Goal: Task Accomplishment & Management: Manage account settings

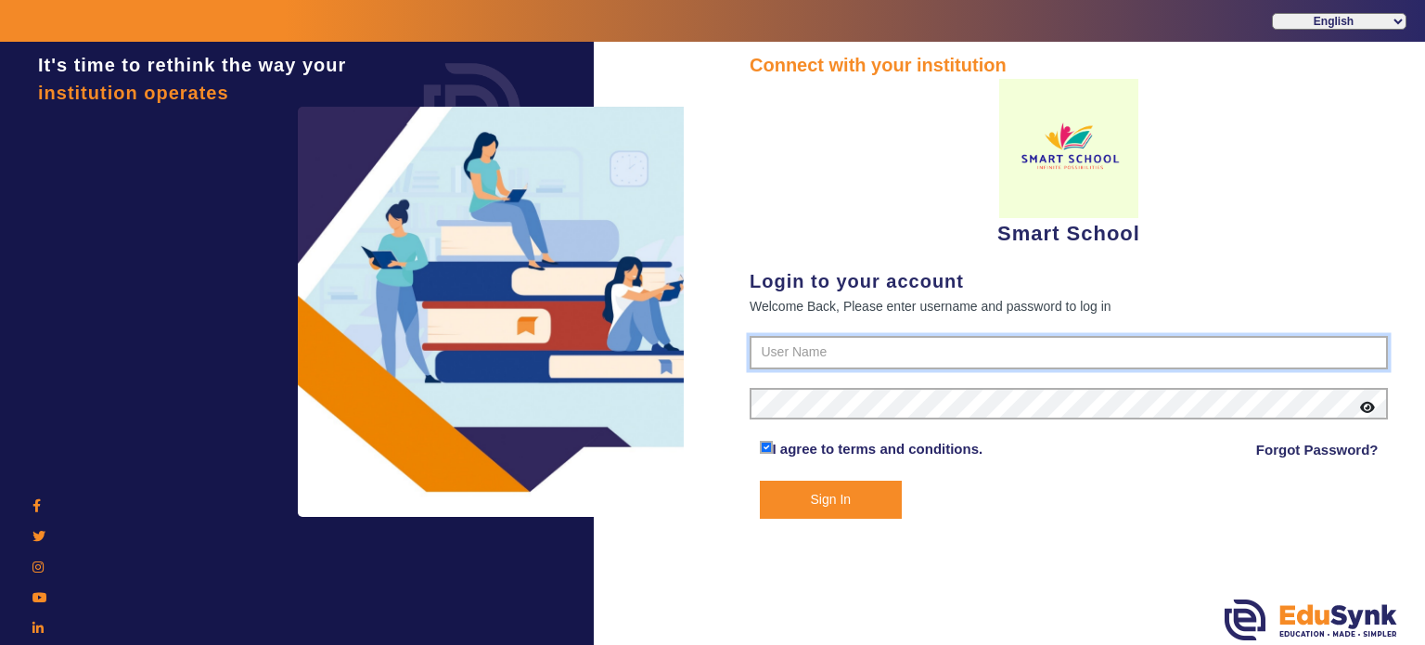
click at [818, 345] on input "text" at bounding box center [1069, 352] width 638 height 33
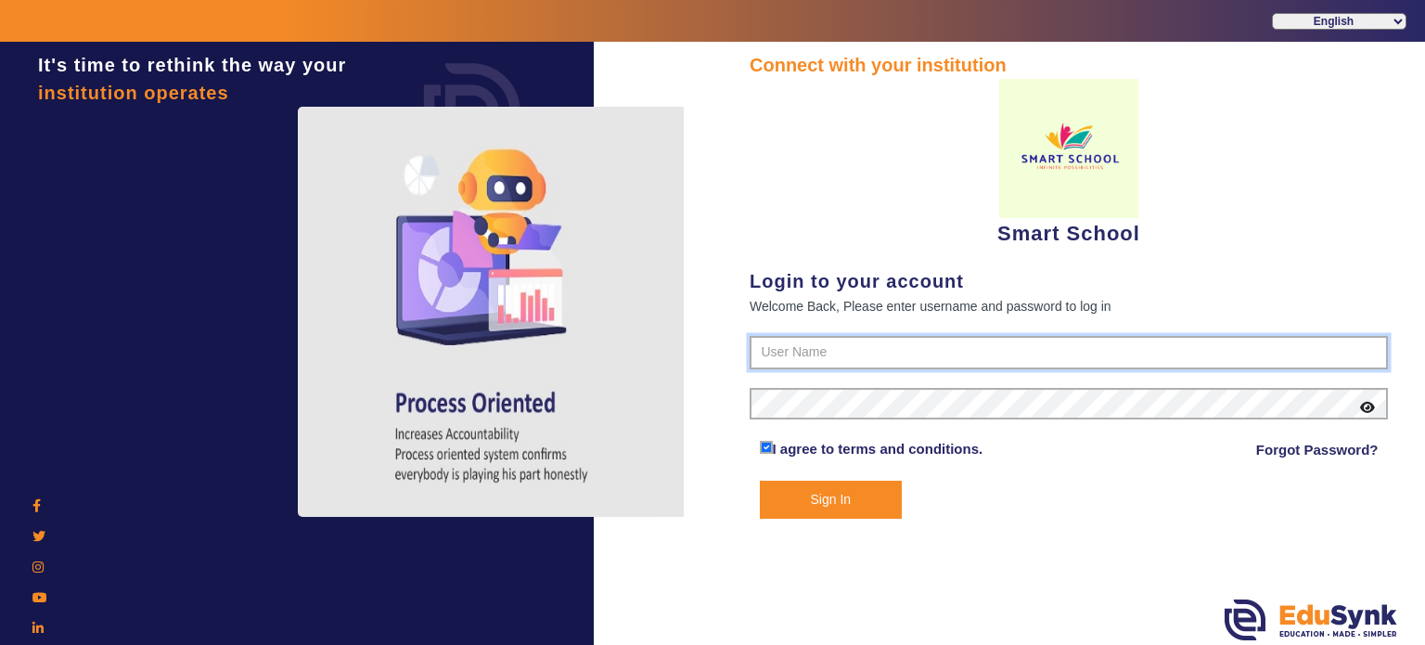
paste input "9666082424"
type input "9666082424"
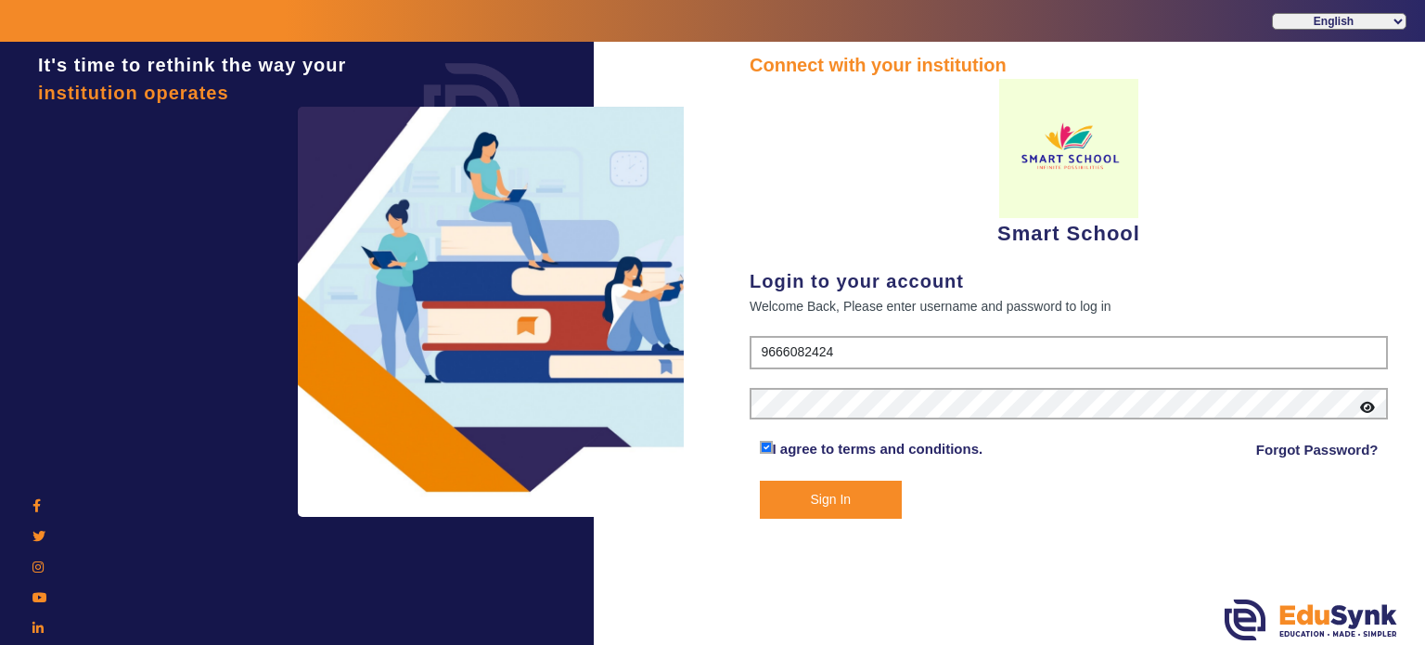
click at [866, 508] on button "Sign In" at bounding box center [831, 500] width 143 height 38
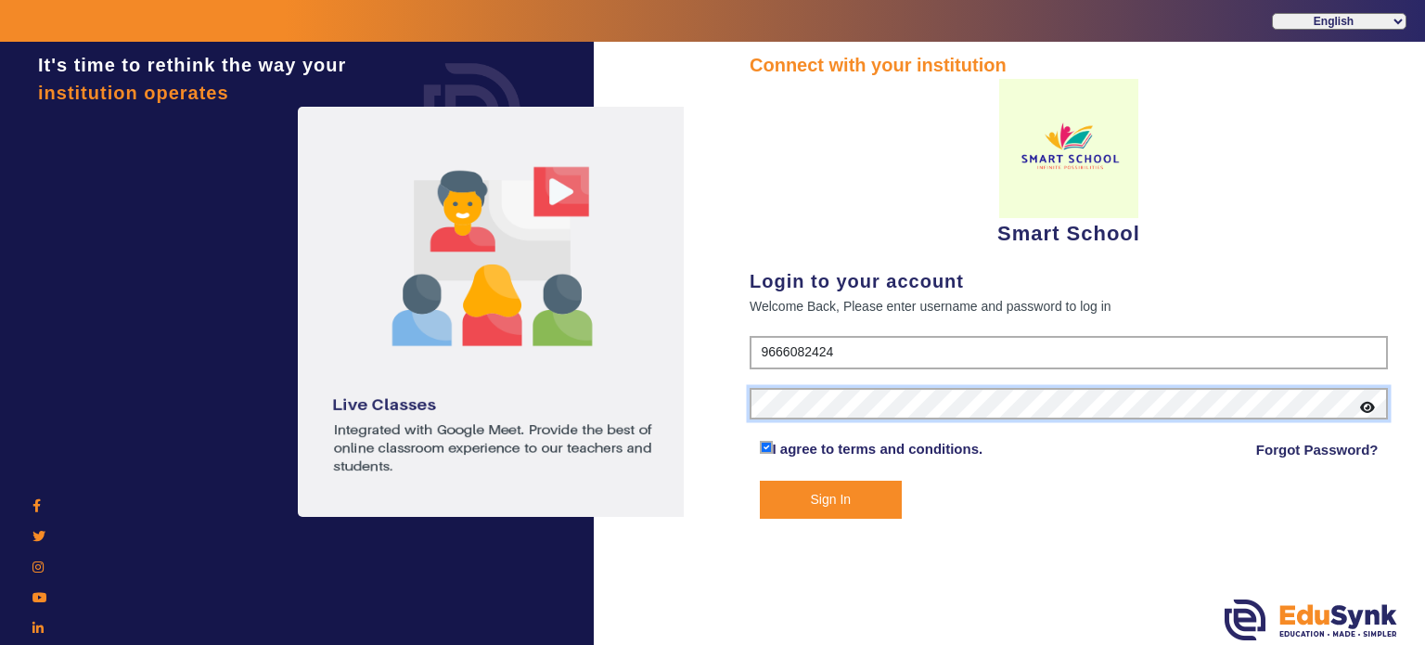
click at [760, 481] on button "Sign In" at bounding box center [831, 500] width 143 height 38
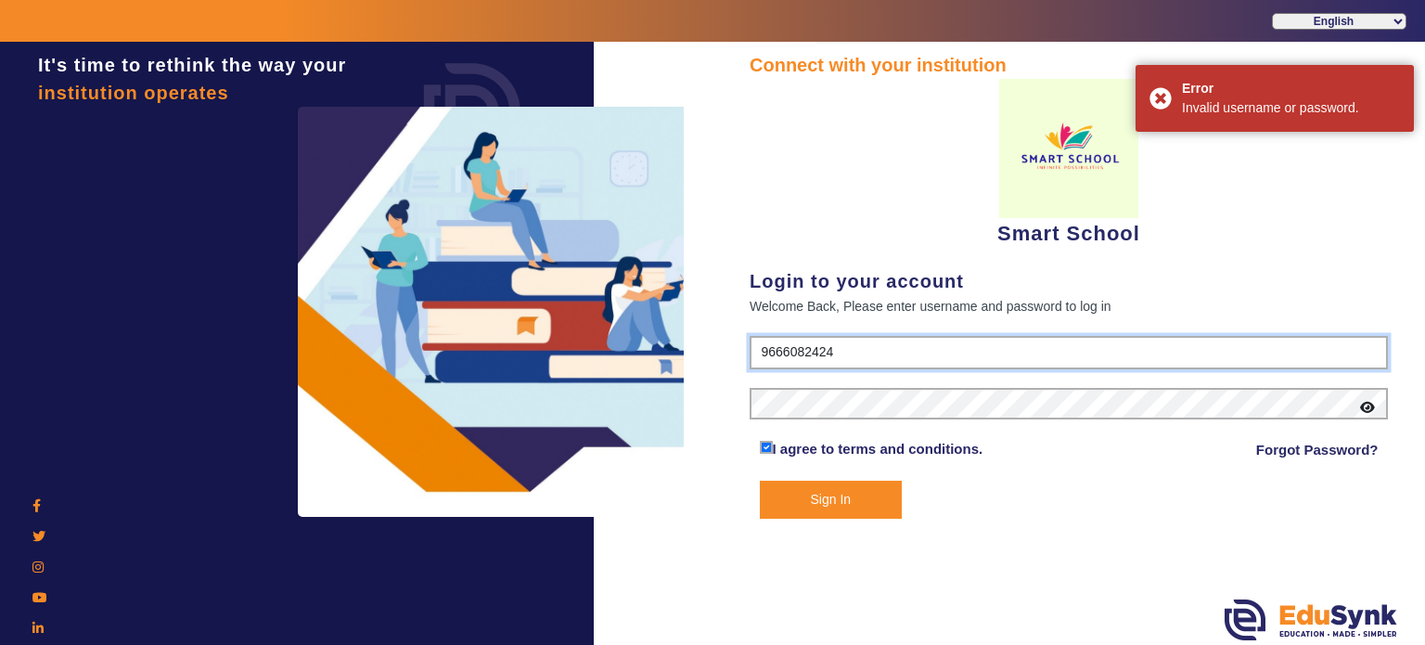
click at [811, 344] on input "9666082424" at bounding box center [1069, 352] width 638 height 33
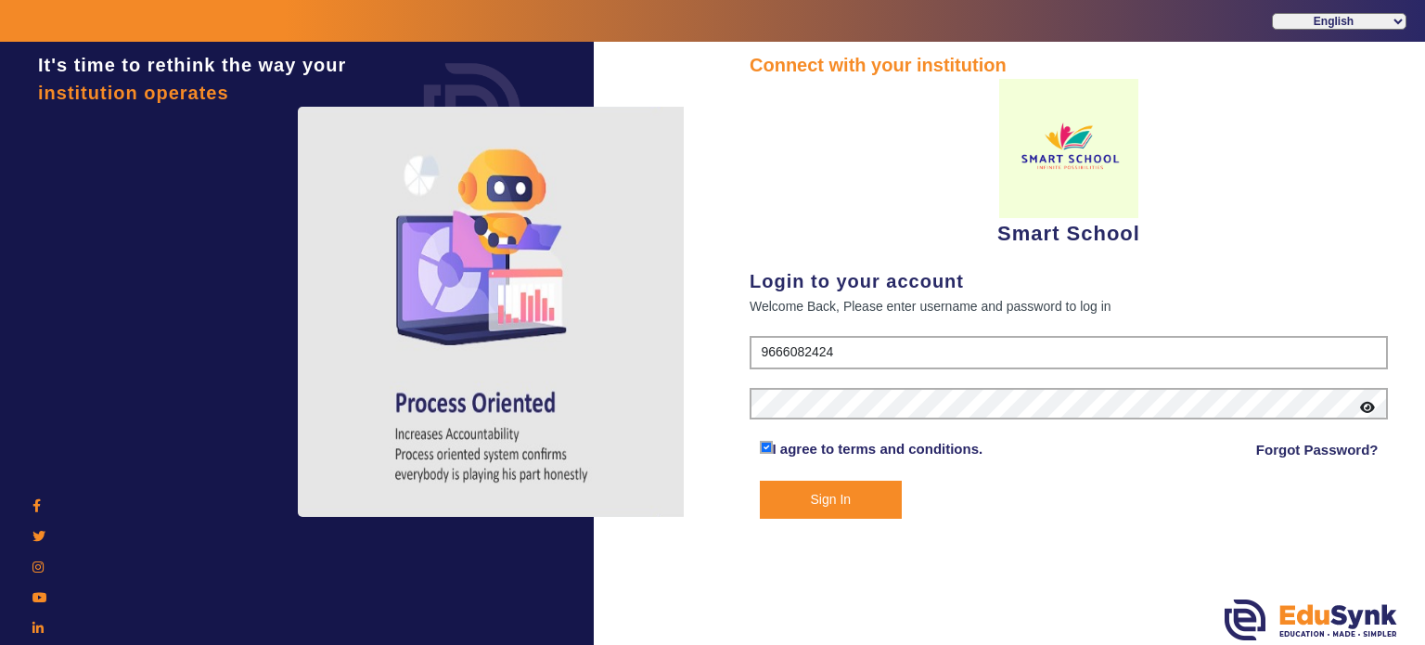
click at [867, 508] on button "Sign In" at bounding box center [831, 500] width 143 height 38
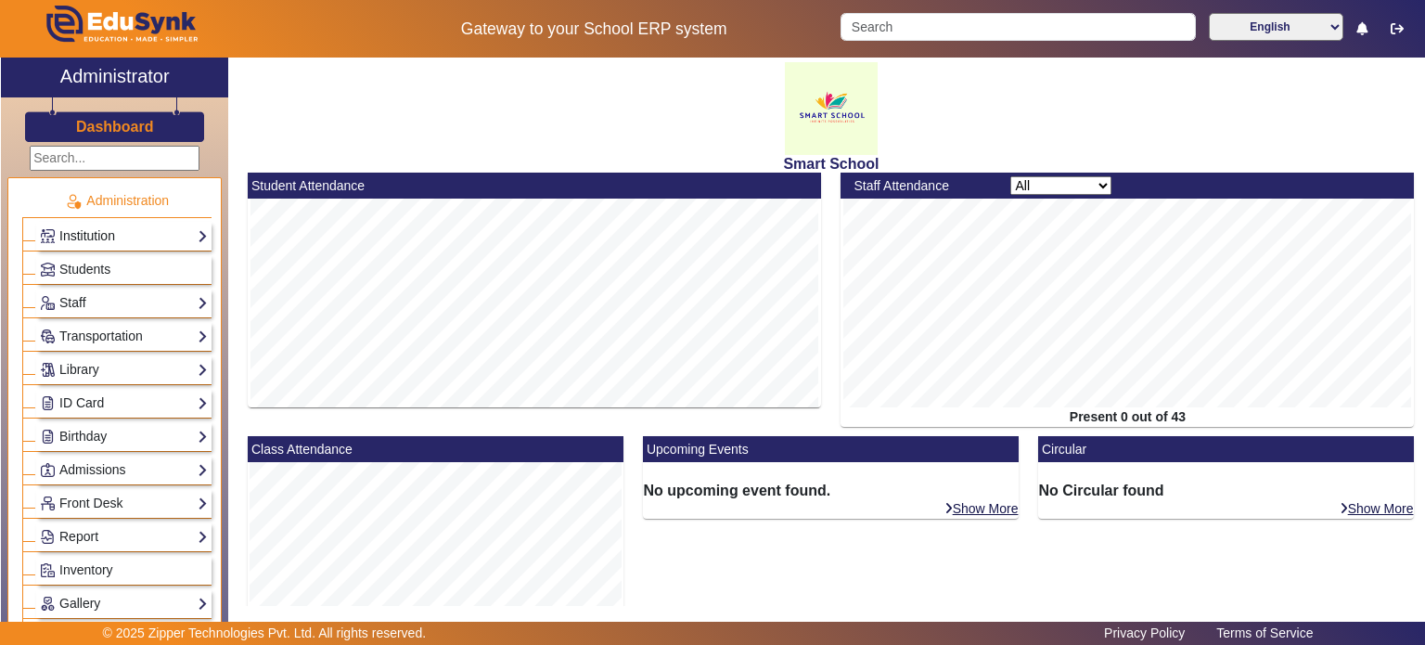
click at [117, 233] on link "Institution" at bounding box center [124, 235] width 168 height 21
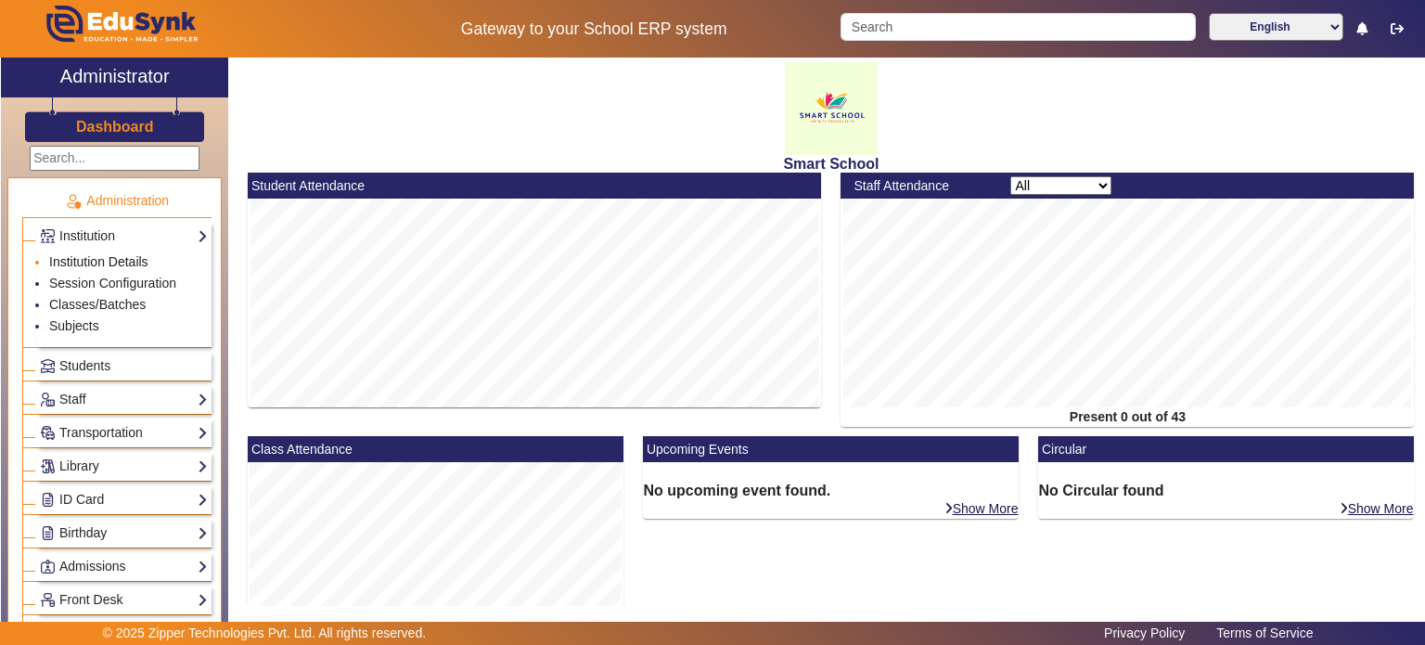
click at [96, 255] on link "Institution Details" at bounding box center [98, 261] width 99 height 15
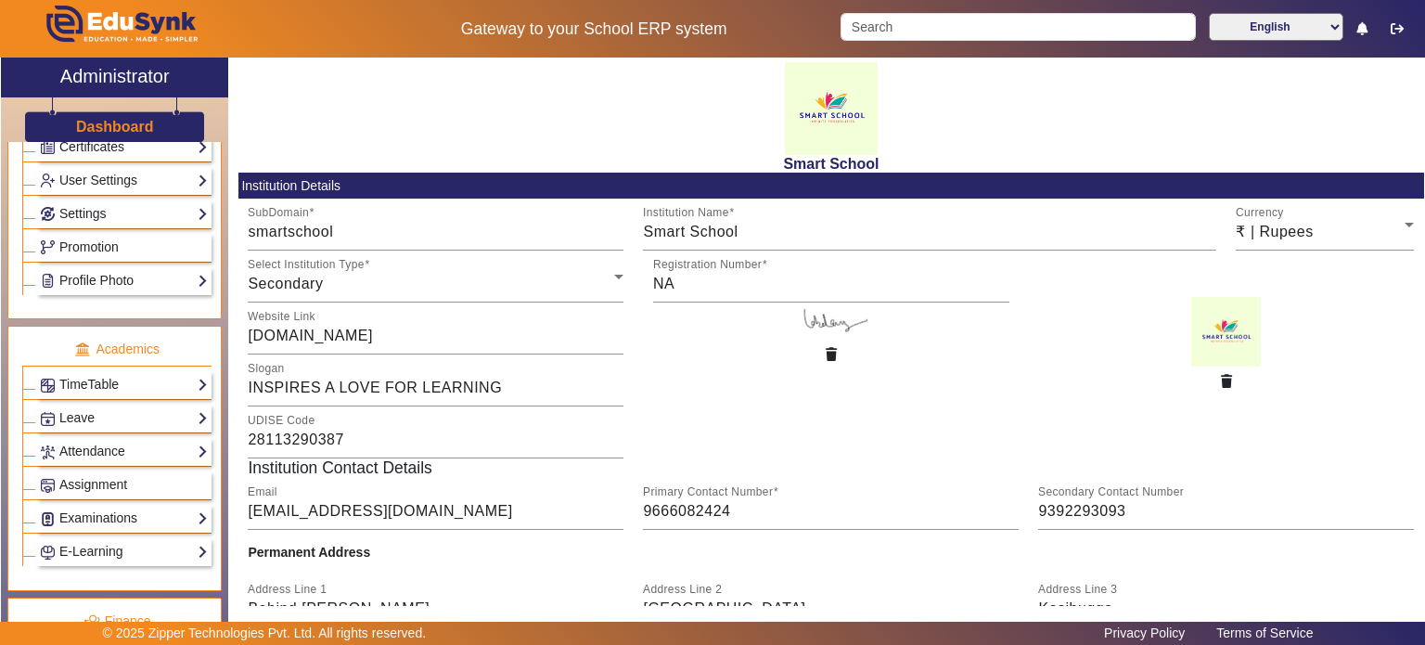
scroll to position [614, 0]
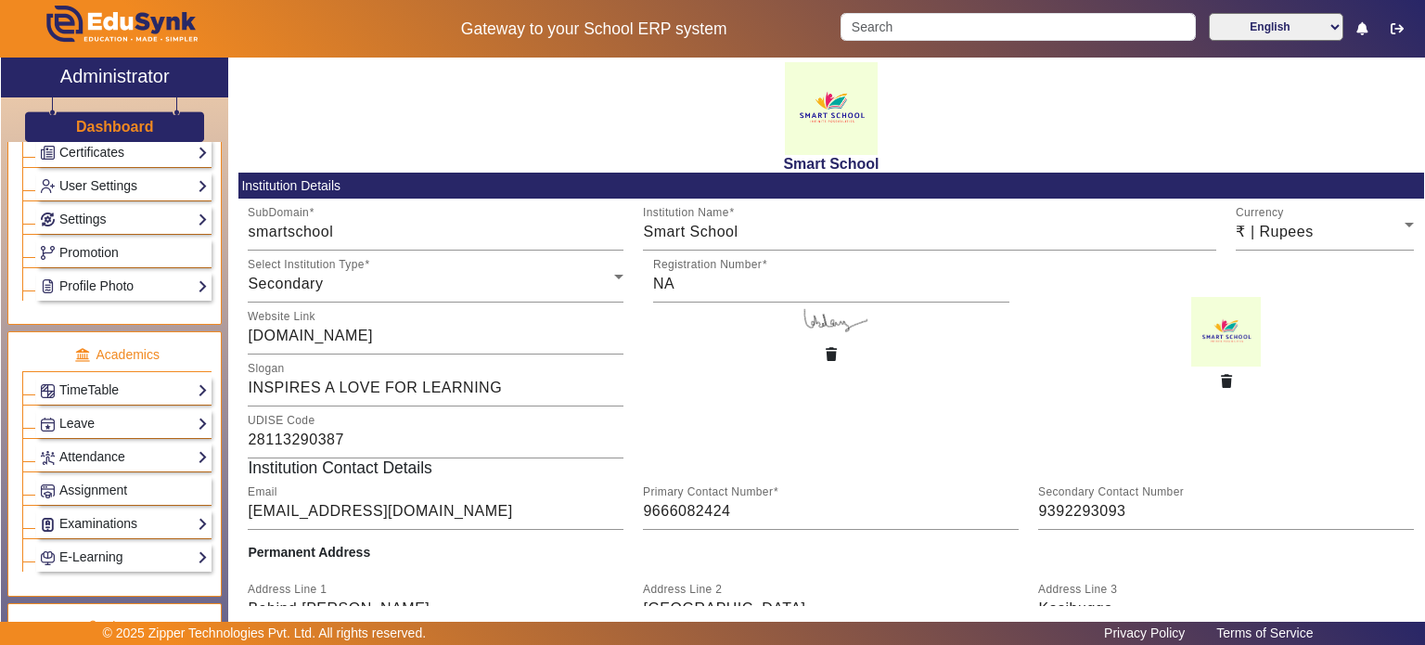
click at [129, 225] on div "Settings Biometric Configuration Live Class Setup Chat Settings Sequence Change…" at bounding box center [123, 219] width 175 height 29
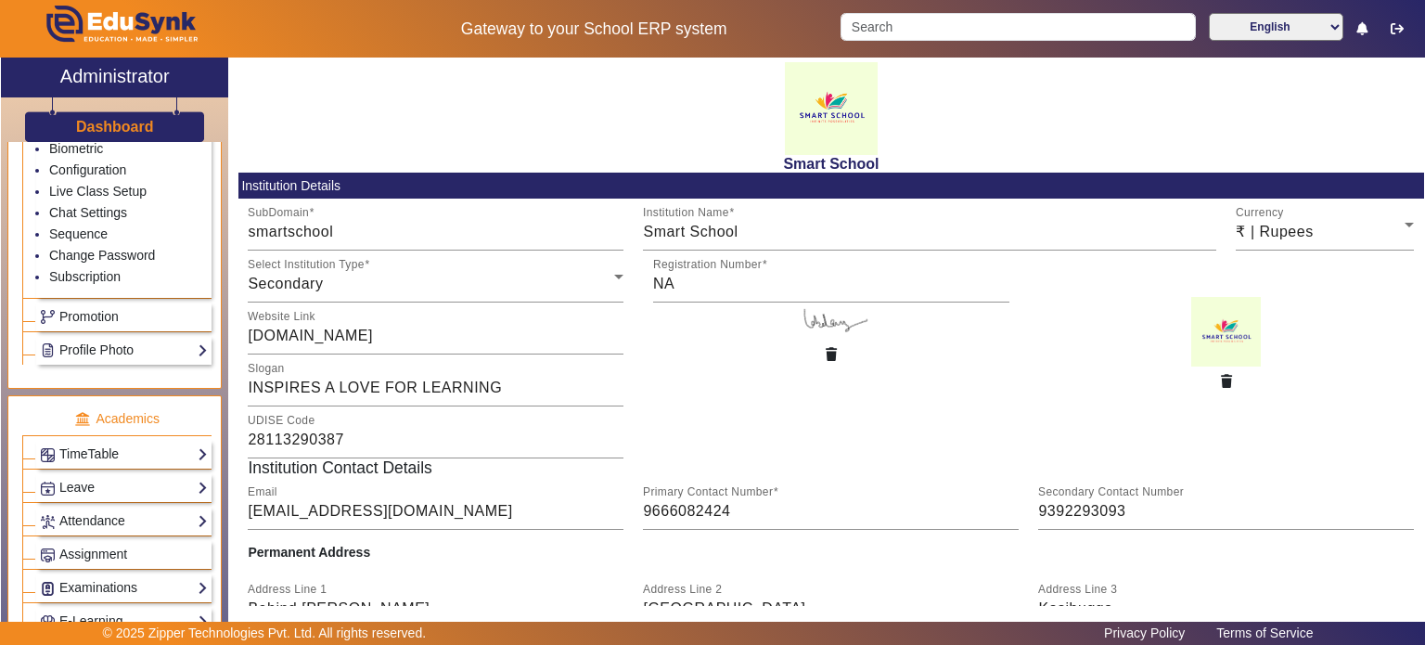
scroll to position [518, 0]
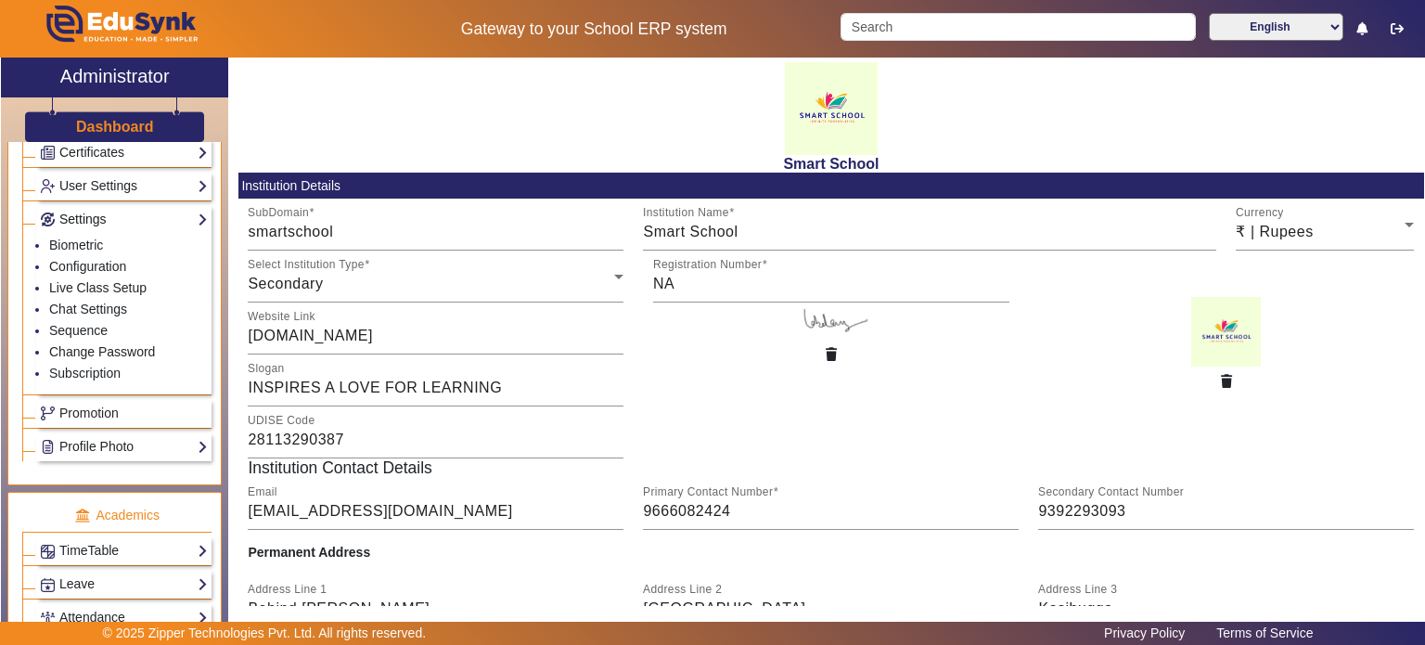
click at [135, 211] on link "Settings" at bounding box center [124, 219] width 168 height 21
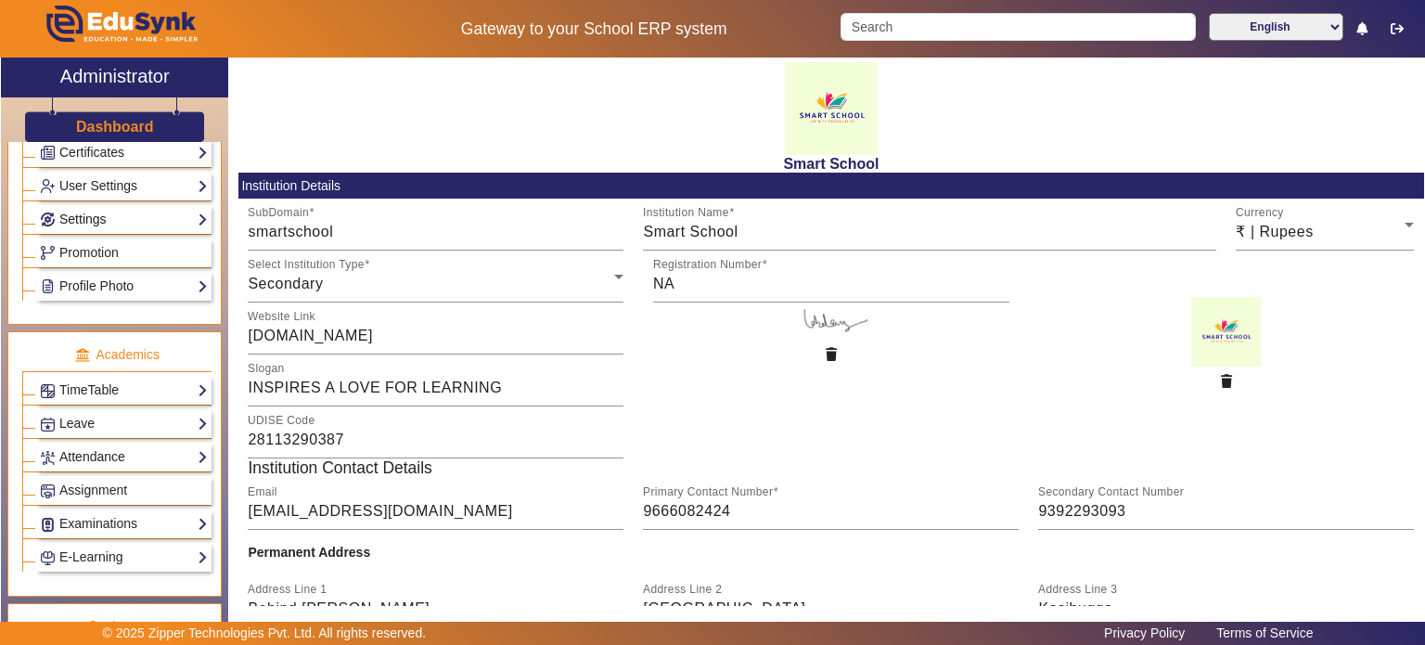
click at [135, 211] on link "Settings" at bounding box center [124, 219] width 168 height 21
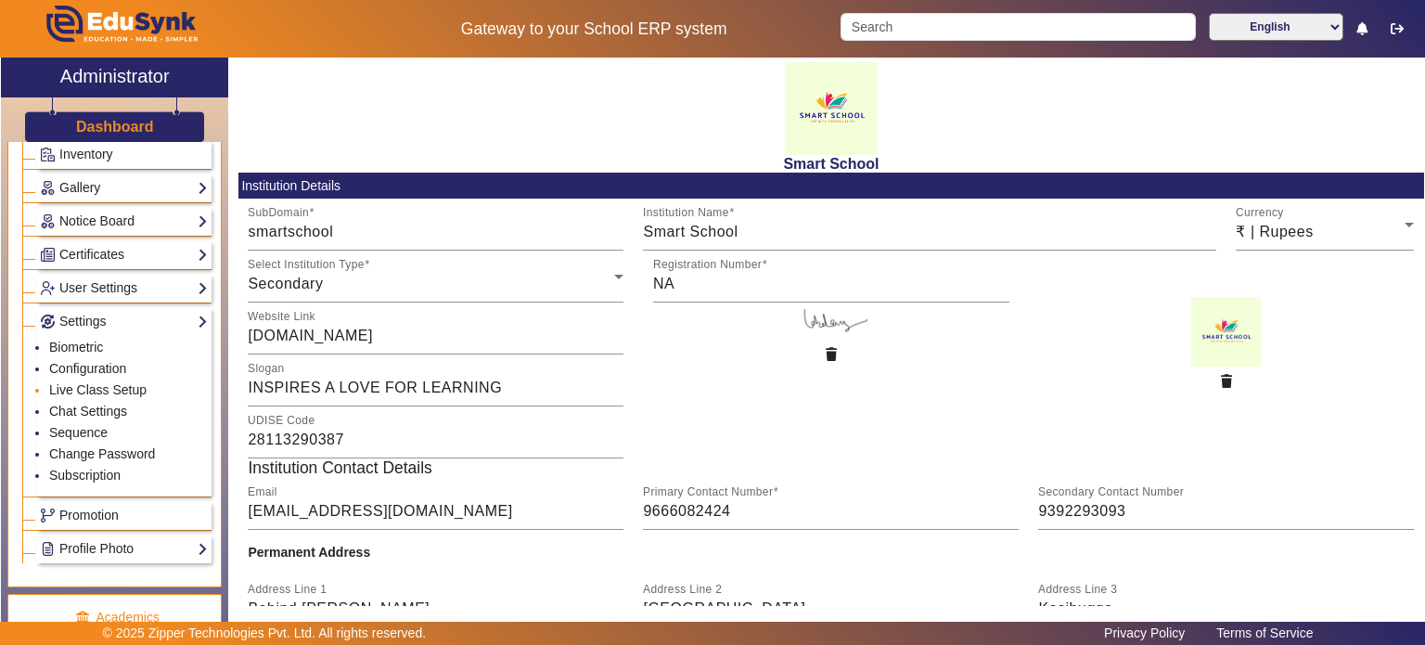
scroll to position [415, 0]
click at [122, 290] on link "User Settings" at bounding box center [124, 288] width 168 height 21
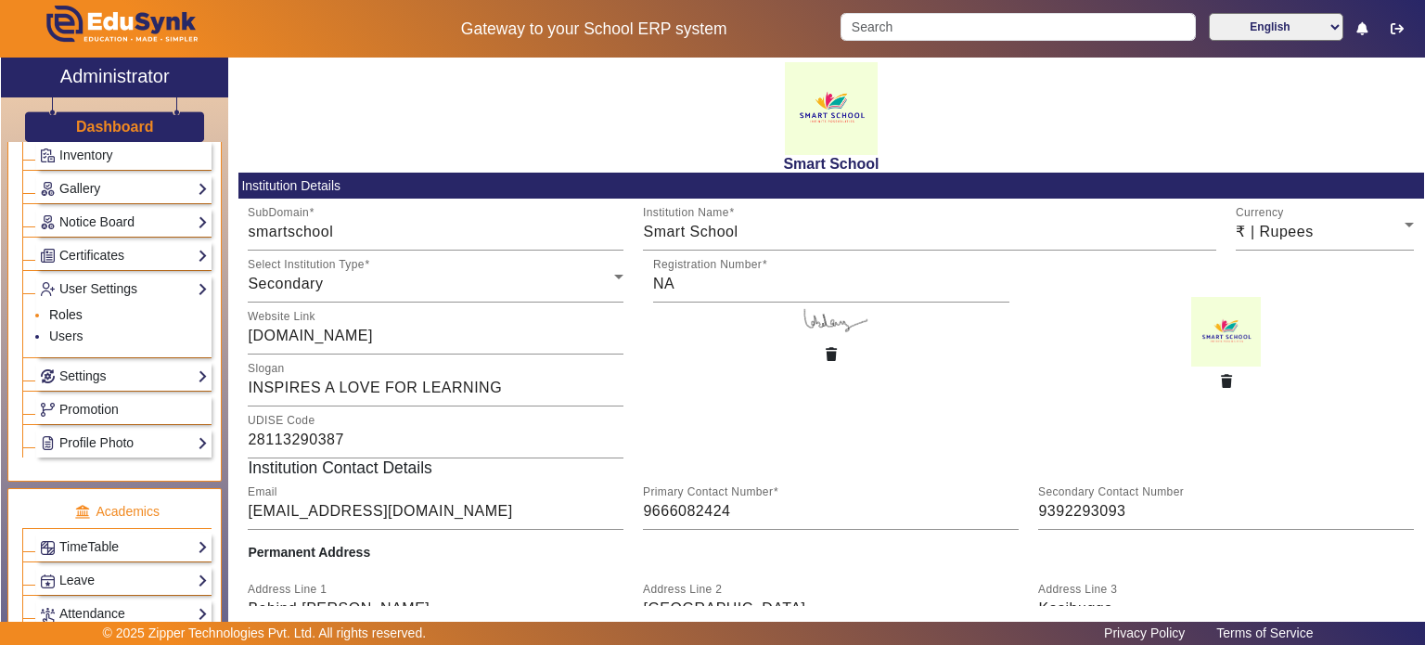
click at [79, 312] on link "Roles" at bounding box center [65, 314] width 33 height 15
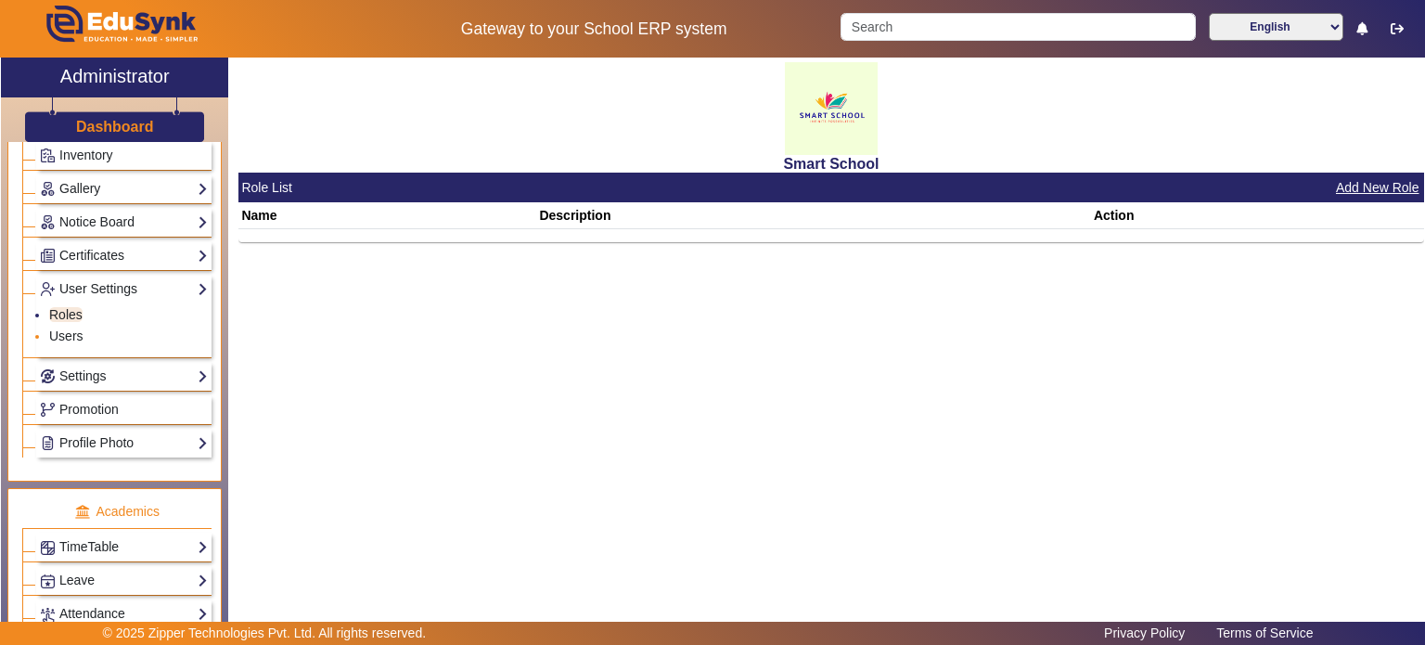
click at [77, 339] on li "Users" at bounding box center [128, 337] width 159 height 21
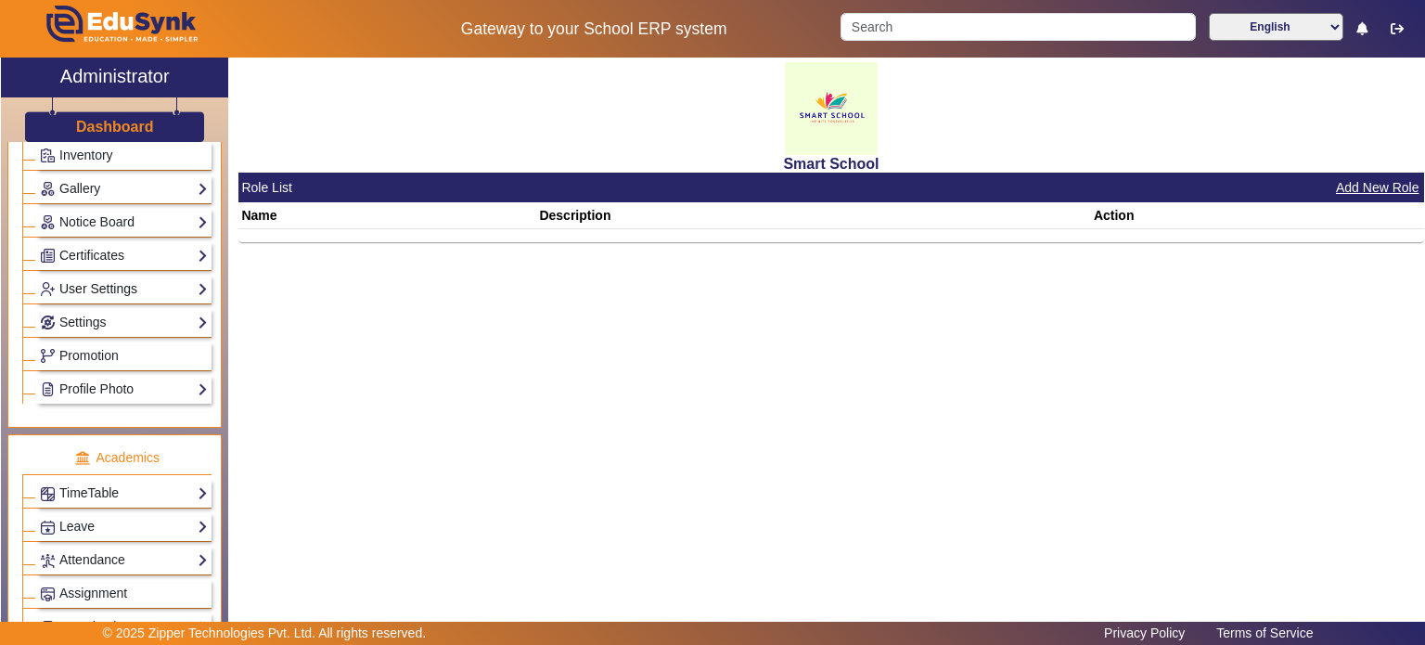
click at [103, 278] on link "User Settings" at bounding box center [124, 288] width 168 height 21
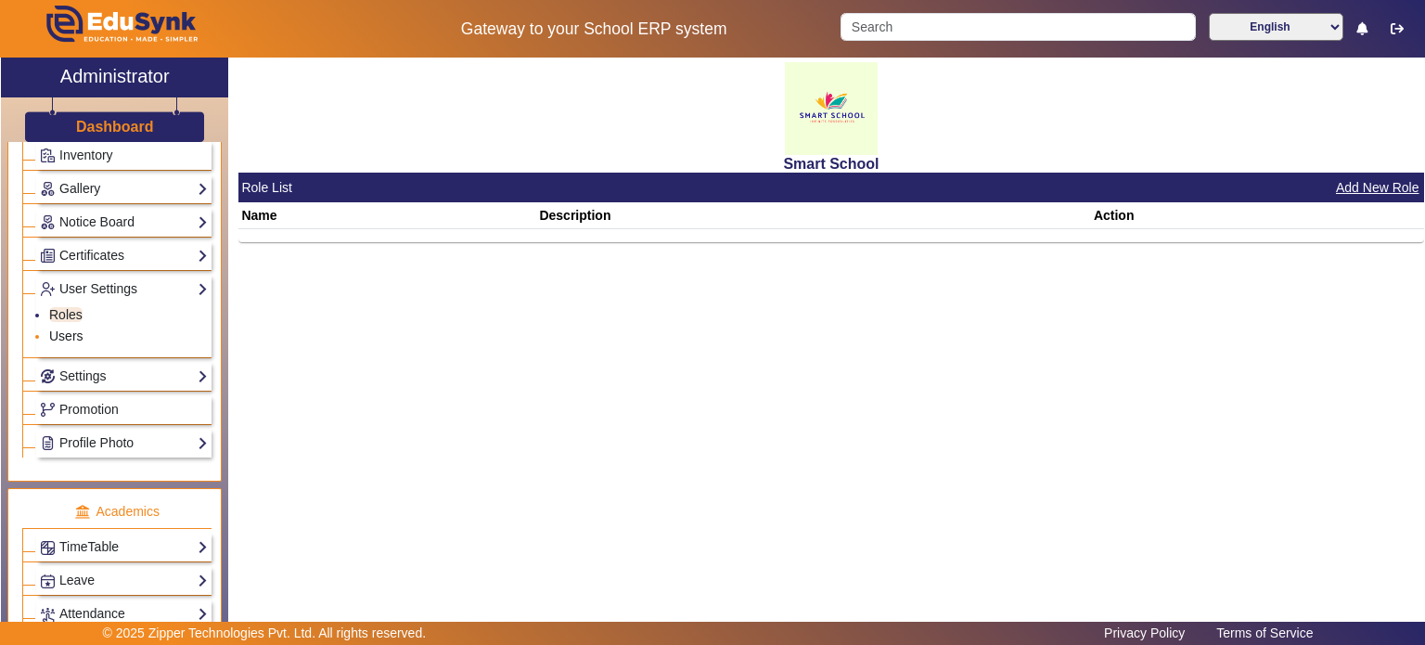
click at [75, 330] on link "Users" at bounding box center [66, 335] width 34 height 15
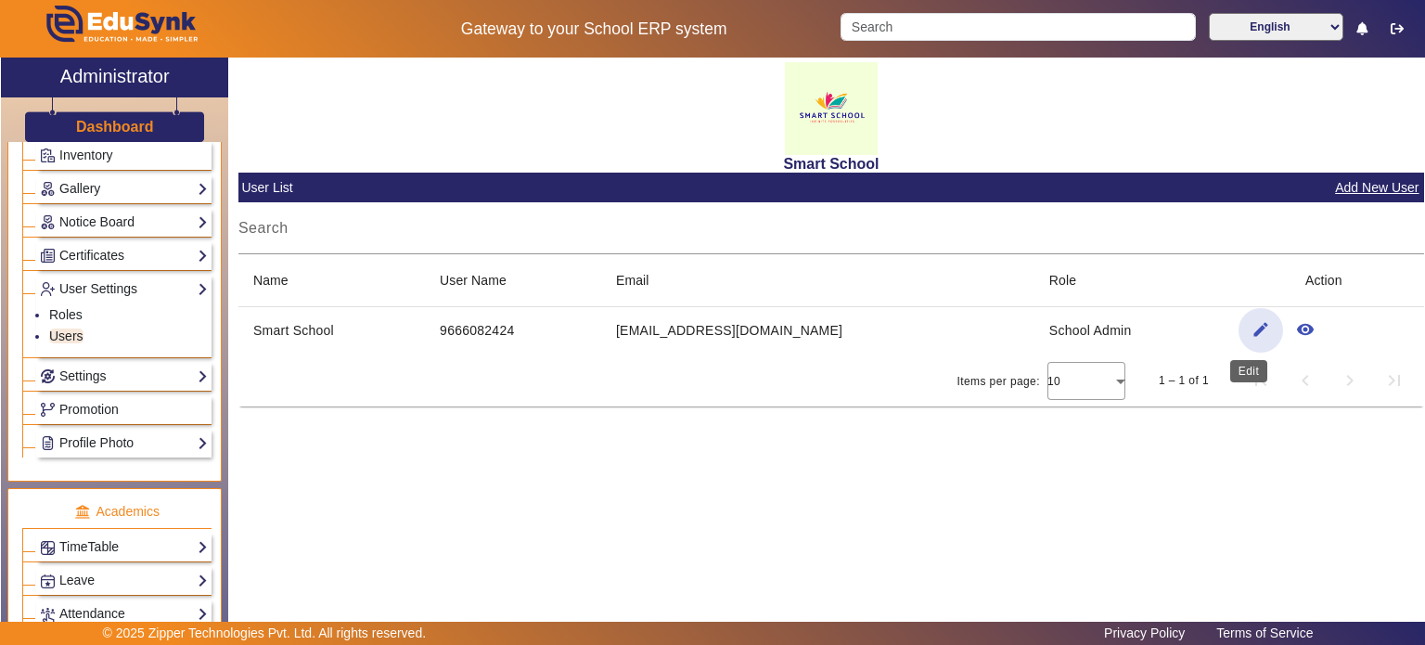
click at [1252, 337] on mat-icon "edit" at bounding box center [1261, 329] width 19 height 19
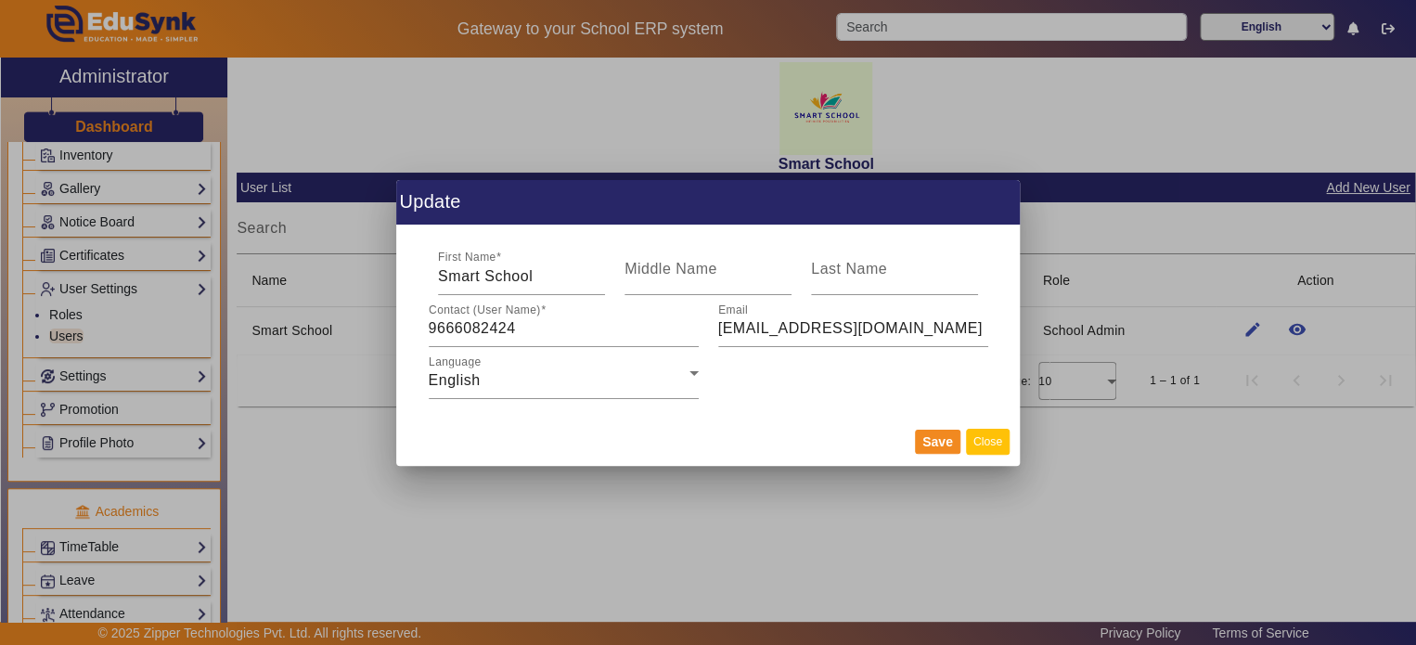
click at [984, 443] on button "Close" at bounding box center [988, 441] width 44 height 25
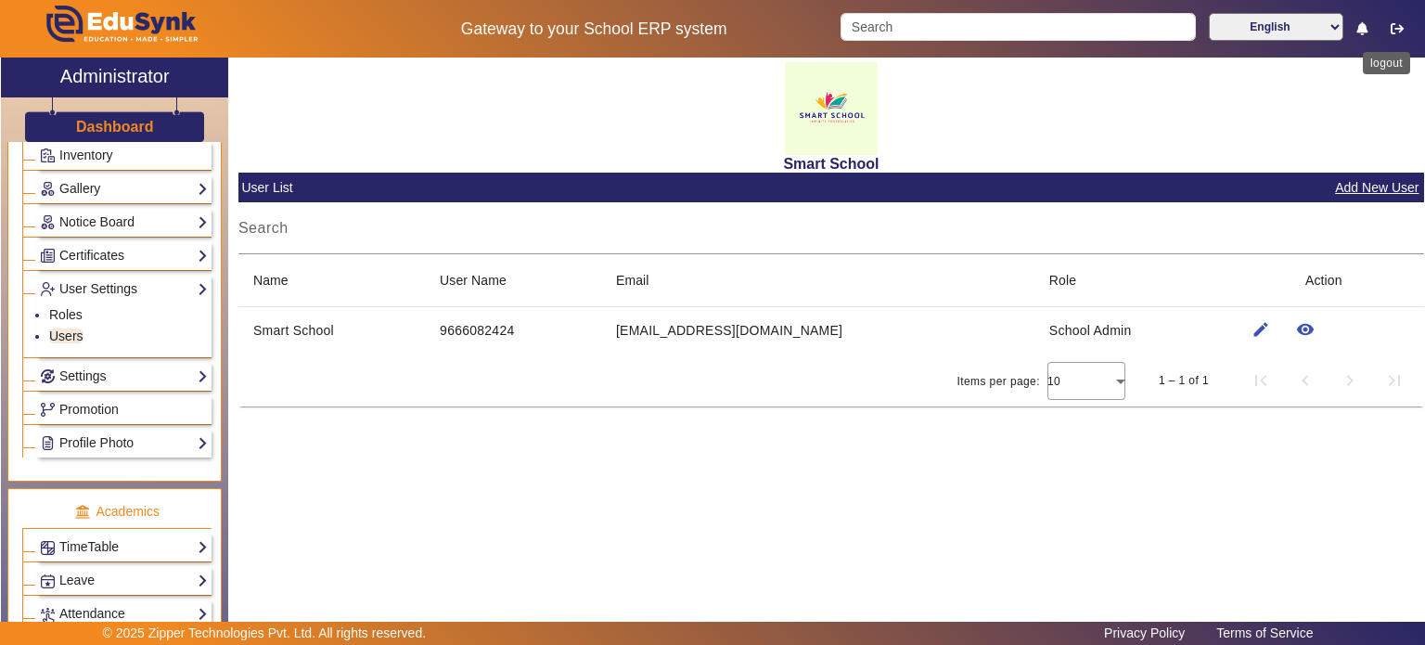
click at [1397, 40] on button "button" at bounding box center [1398, 29] width 34 height 32
click at [1398, 32] on icon "button" at bounding box center [1397, 28] width 13 height 13
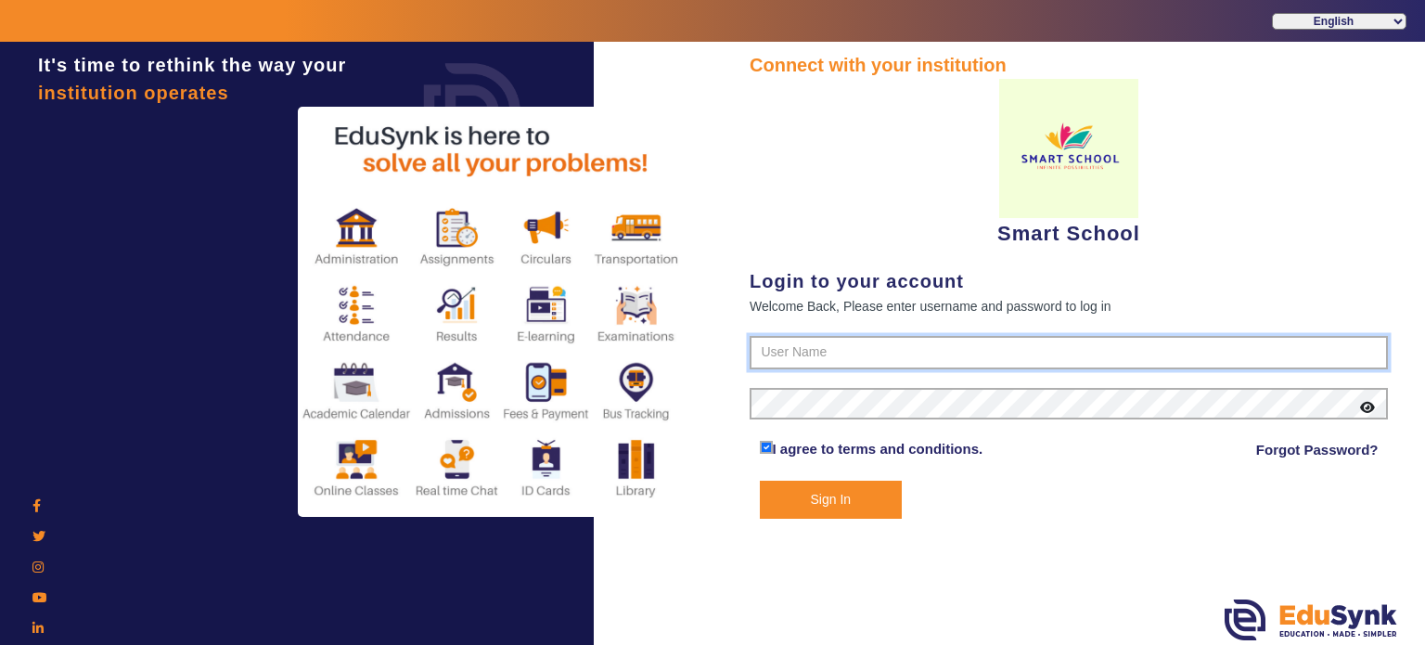
click at [831, 355] on input "text" at bounding box center [1069, 352] width 638 height 33
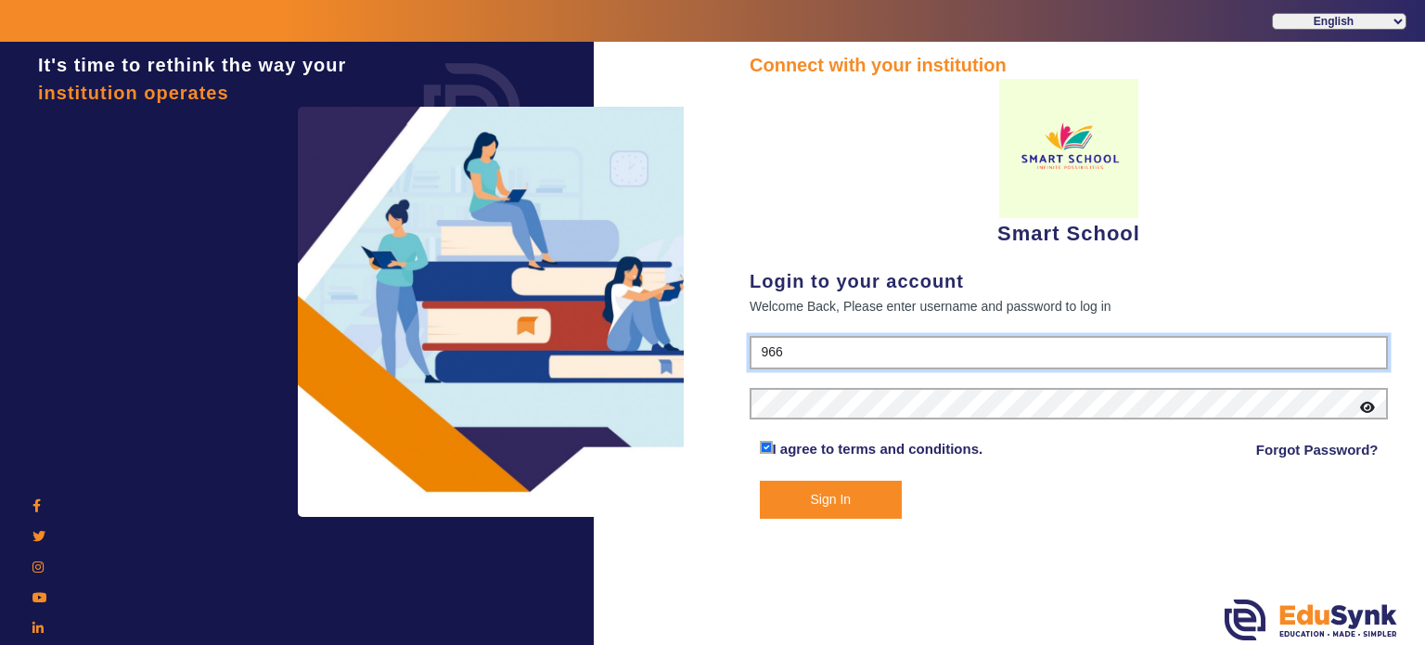
type input "9666082424"
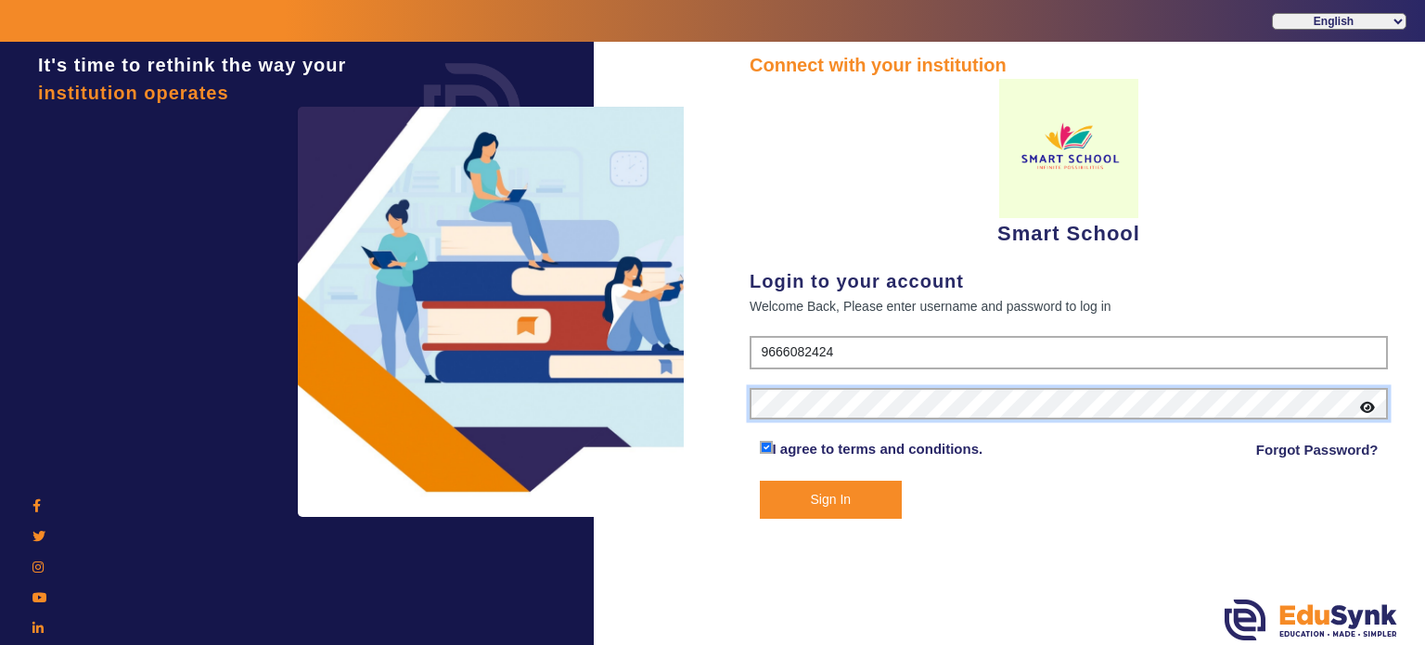
click at [760, 481] on button "Sign In" at bounding box center [831, 500] width 143 height 38
